Goal: Task Accomplishment & Management: Use online tool/utility

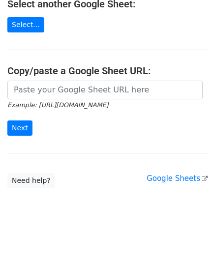
scroll to position [125, 0]
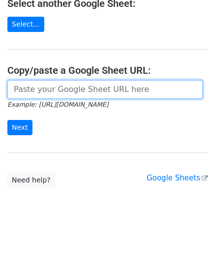
click at [67, 91] on input "url" at bounding box center [104, 89] width 195 height 19
paste input "[URL][DOMAIN_NAME]"
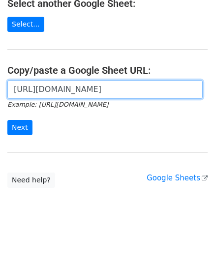
scroll to position [0, 288]
type input "[URL][DOMAIN_NAME]"
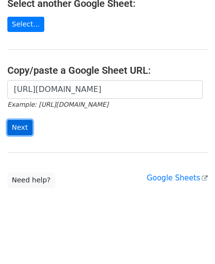
click at [20, 128] on input "Next" at bounding box center [19, 127] width 25 height 15
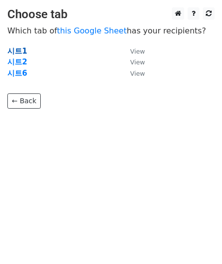
click at [18, 51] on strong "시트1" at bounding box center [17, 51] width 20 height 9
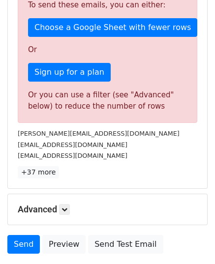
scroll to position [273, 0]
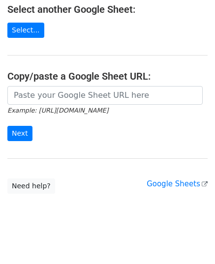
scroll to position [125, 0]
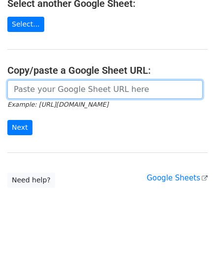
click at [87, 91] on input "url" at bounding box center [104, 89] width 195 height 19
paste input "[URL][DOMAIN_NAME]"
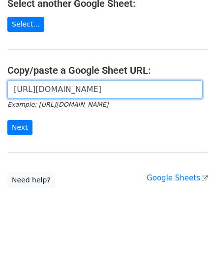
scroll to position [0, 288]
type input "[URL][DOMAIN_NAME]"
